Goal: Find specific page/section: Find specific page/section

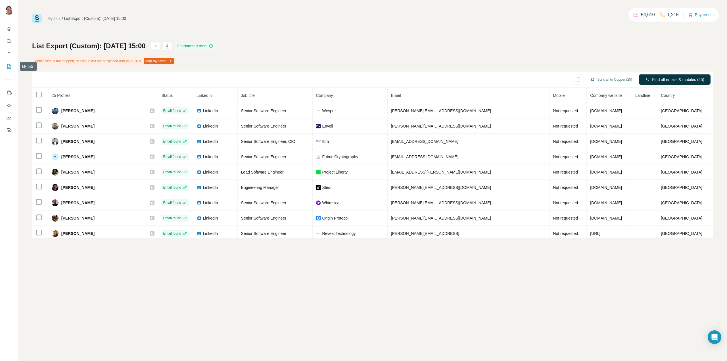
click at [9, 67] on icon "My lists" at bounding box center [9, 66] width 3 height 4
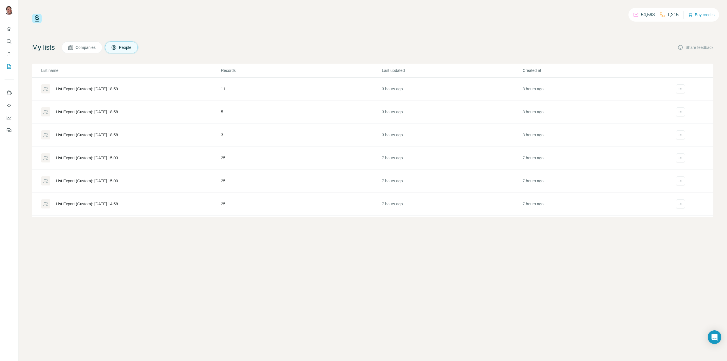
click at [118, 87] on div "List Export (Custom): [DATE] 18:59" at bounding box center [87, 89] width 62 height 6
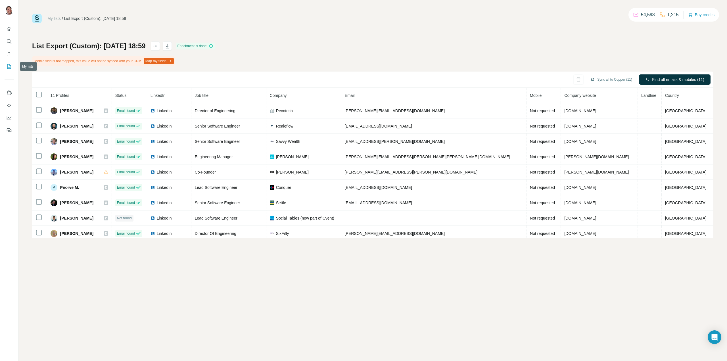
click at [10, 65] on icon "My lists" at bounding box center [9, 67] width 6 height 6
